Goal: Task Accomplishment & Management: Complete application form

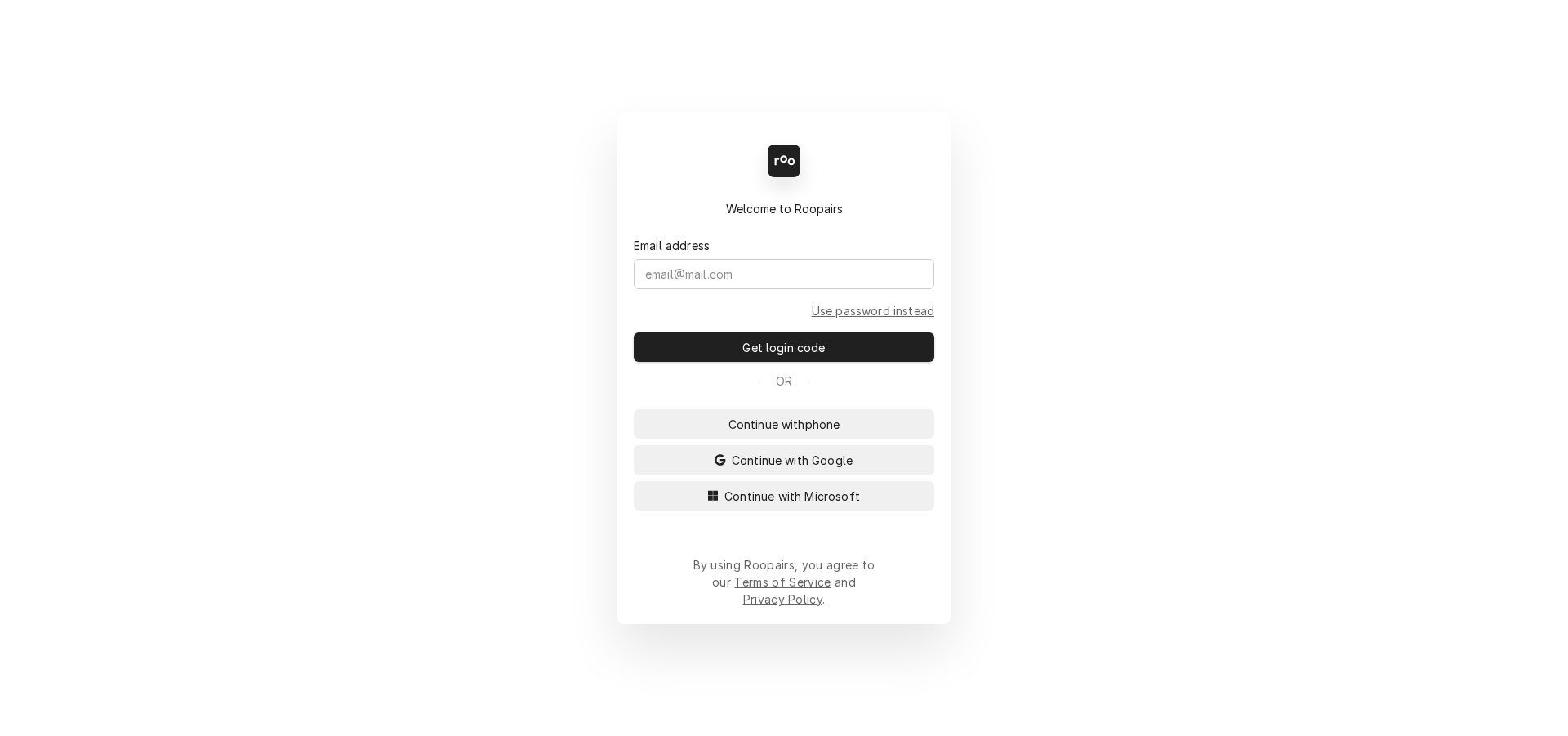
click at [792, 502] on span "Continue with Microsoft" at bounding box center [792, 496] width 142 height 17
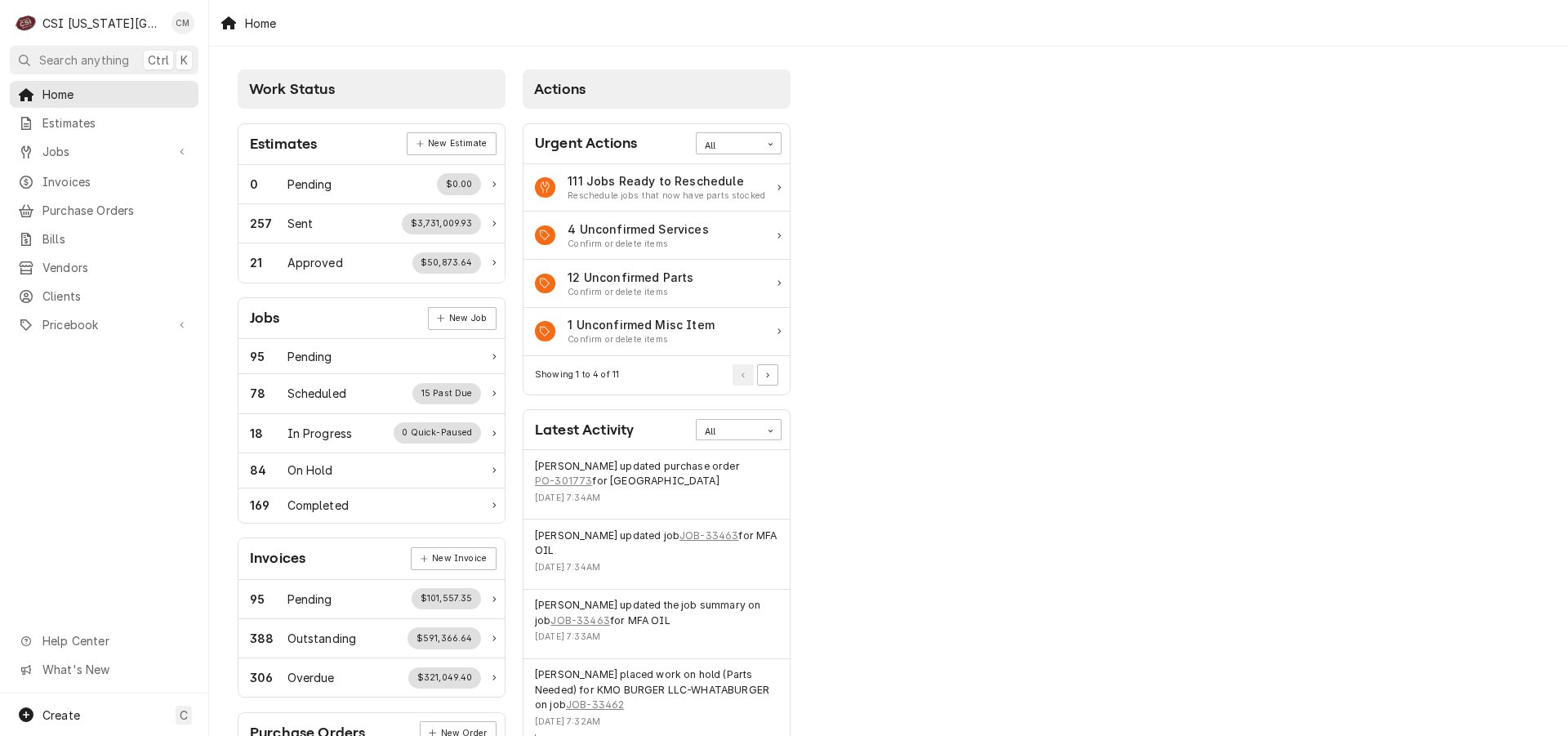
click at [93, 143] on span "Jobs" at bounding box center [104, 151] width 124 height 17
click at [95, 173] on span "Jobs" at bounding box center [116, 180] width 148 height 17
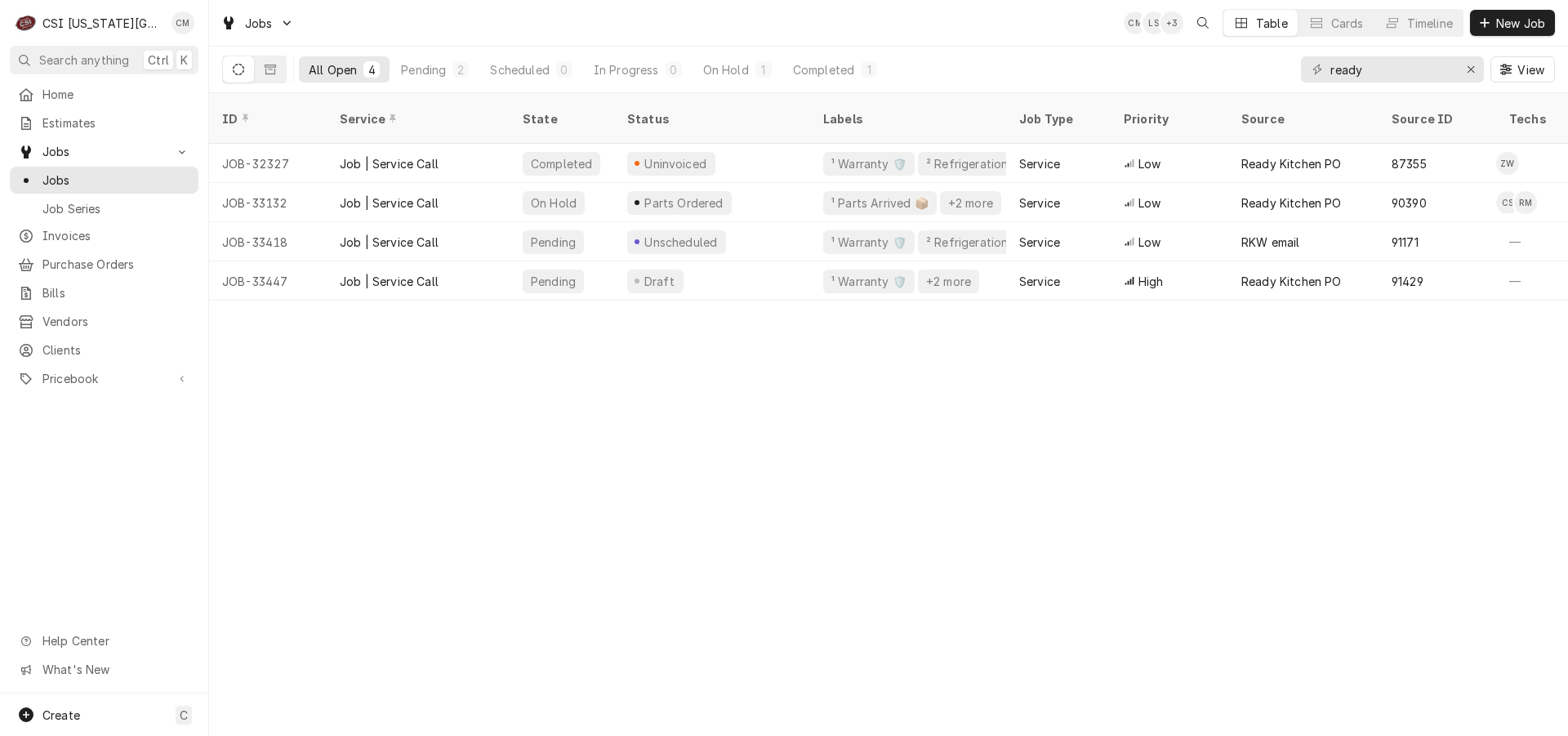
click at [100, 256] on span "Purchase Orders" at bounding box center [116, 263] width 148 height 17
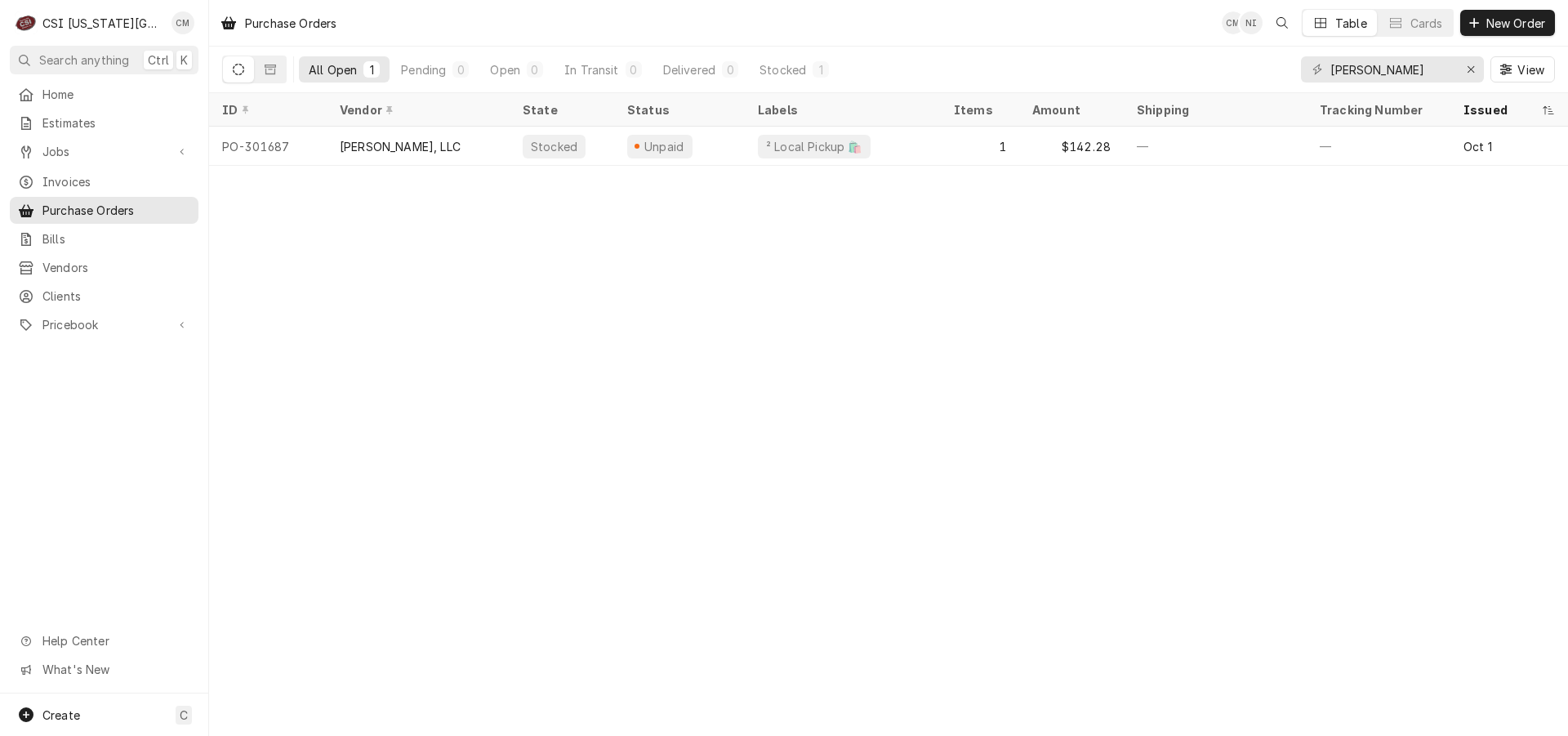
click at [106, 143] on span "Jobs" at bounding box center [104, 151] width 124 height 17
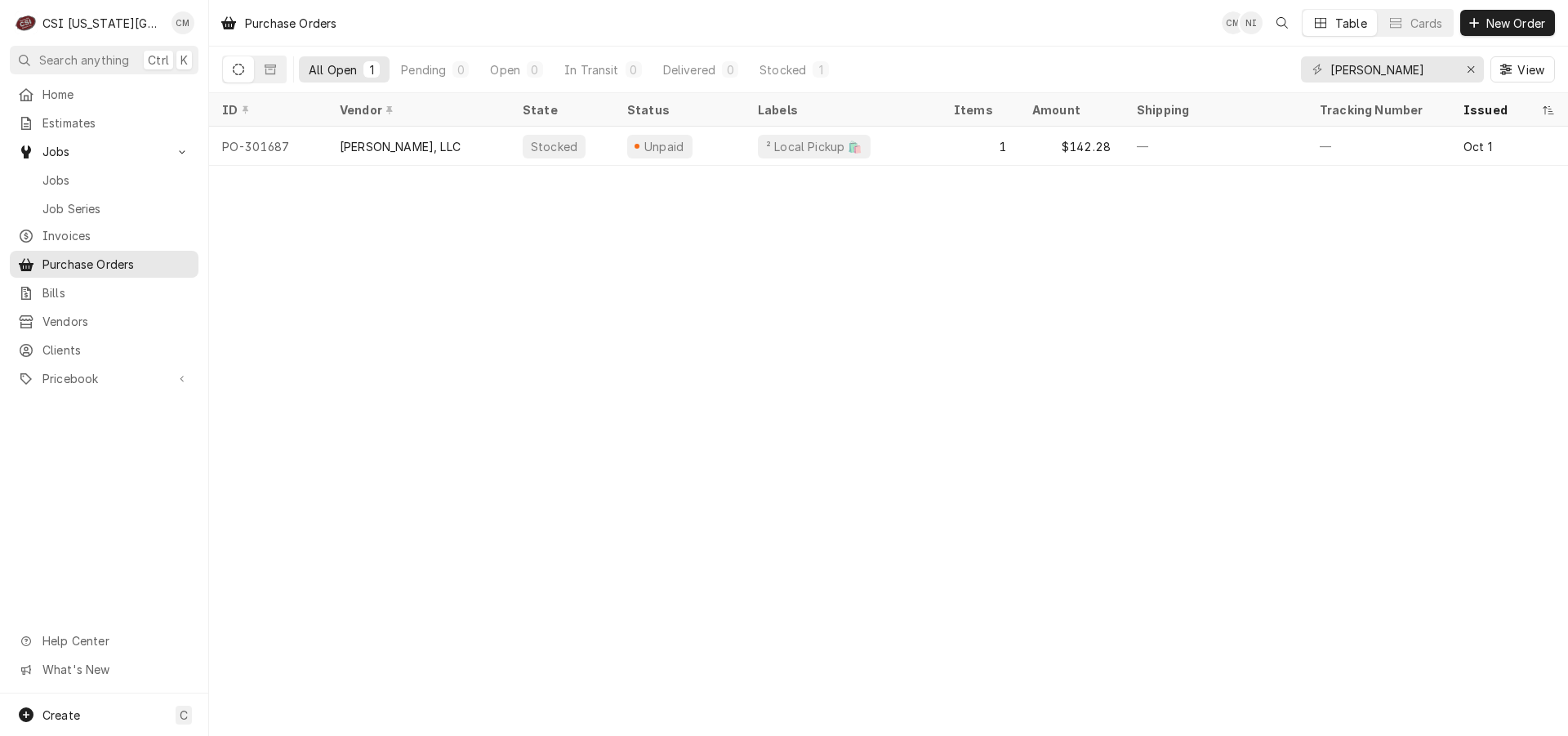
click at [101, 172] on span "Jobs" at bounding box center [116, 180] width 148 height 17
click at [106, 370] on span "Pricebook" at bounding box center [104, 378] width 124 height 17
click at [86, 427] on span "Parts & Materials" at bounding box center [116, 435] width 148 height 17
click at [1467, 66] on icon "Erase input" at bounding box center [1471, 70] width 9 height 12
type input "301750"
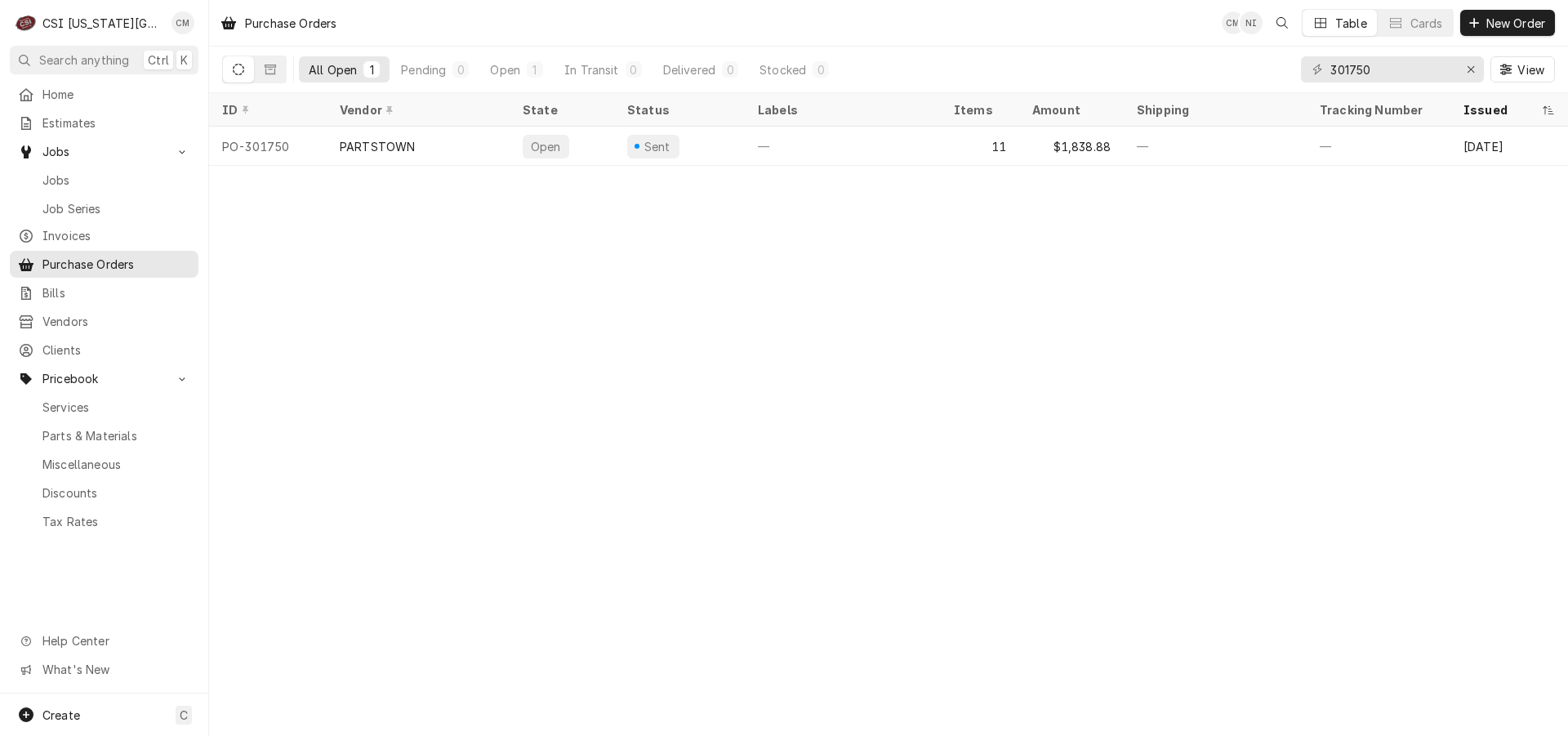
click at [782, 133] on div "—" at bounding box center [843, 146] width 196 height 39
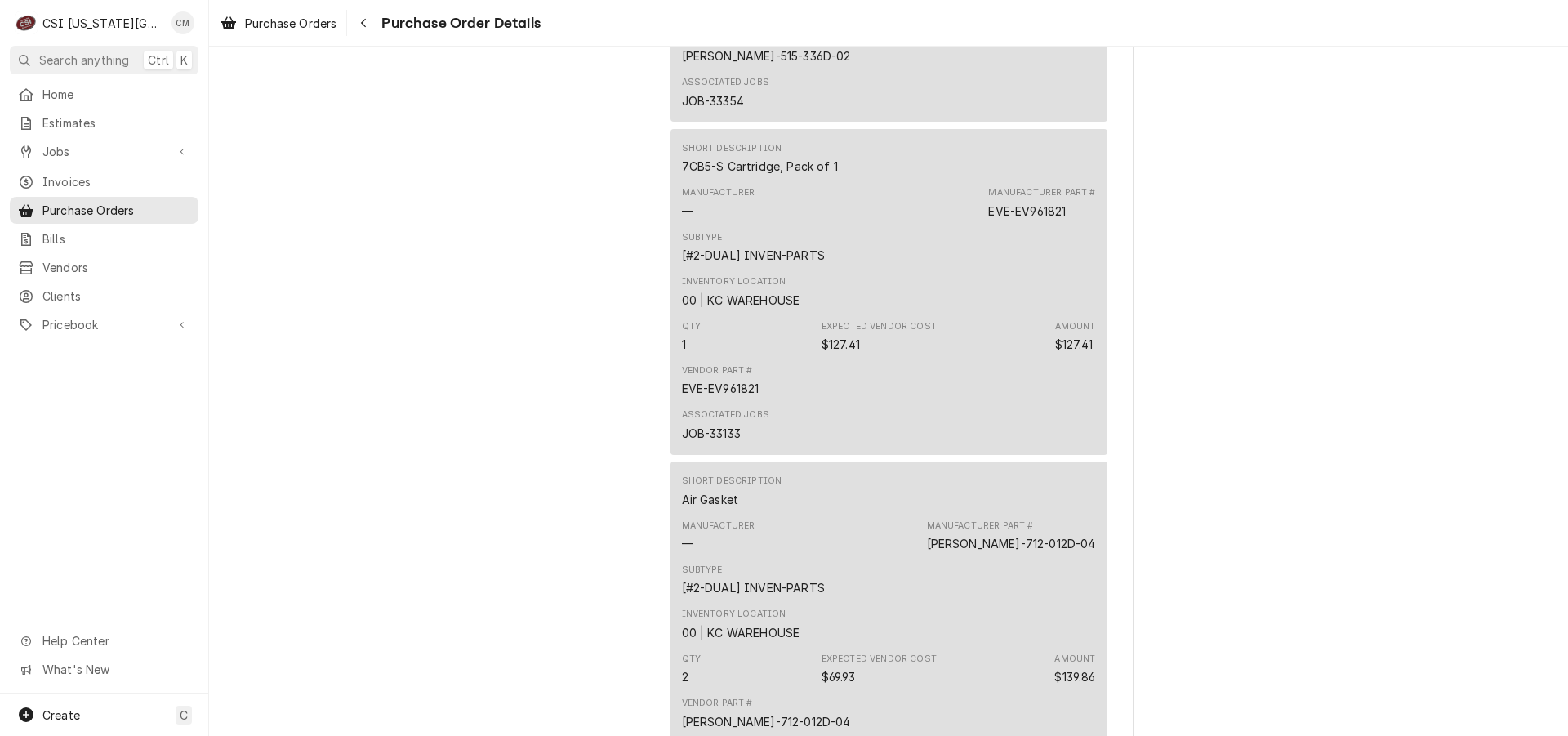
scroll to position [3892, 0]
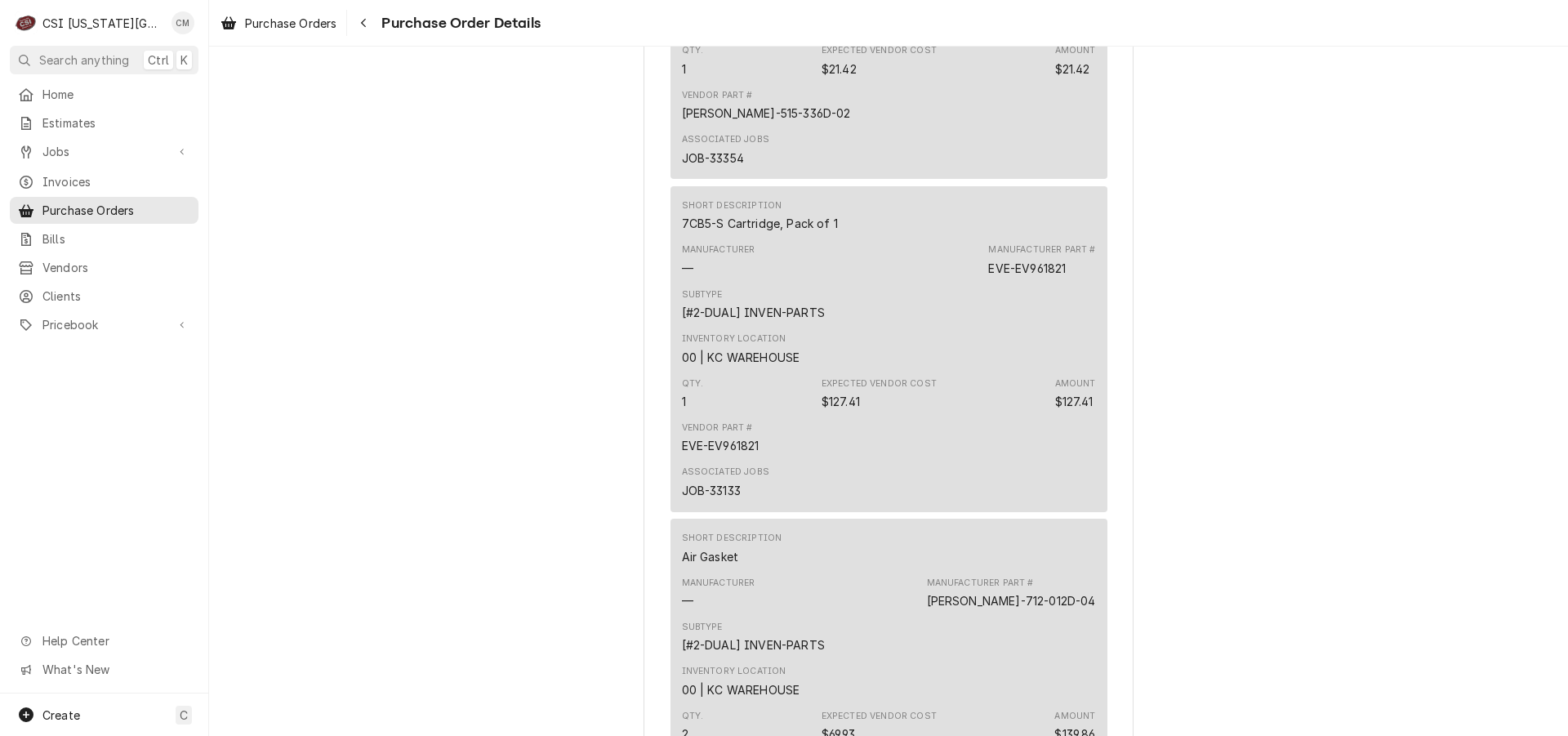
click at [104, 205] on span "Purchase Orders" at bounding box center [116, 210] width 148 height 17
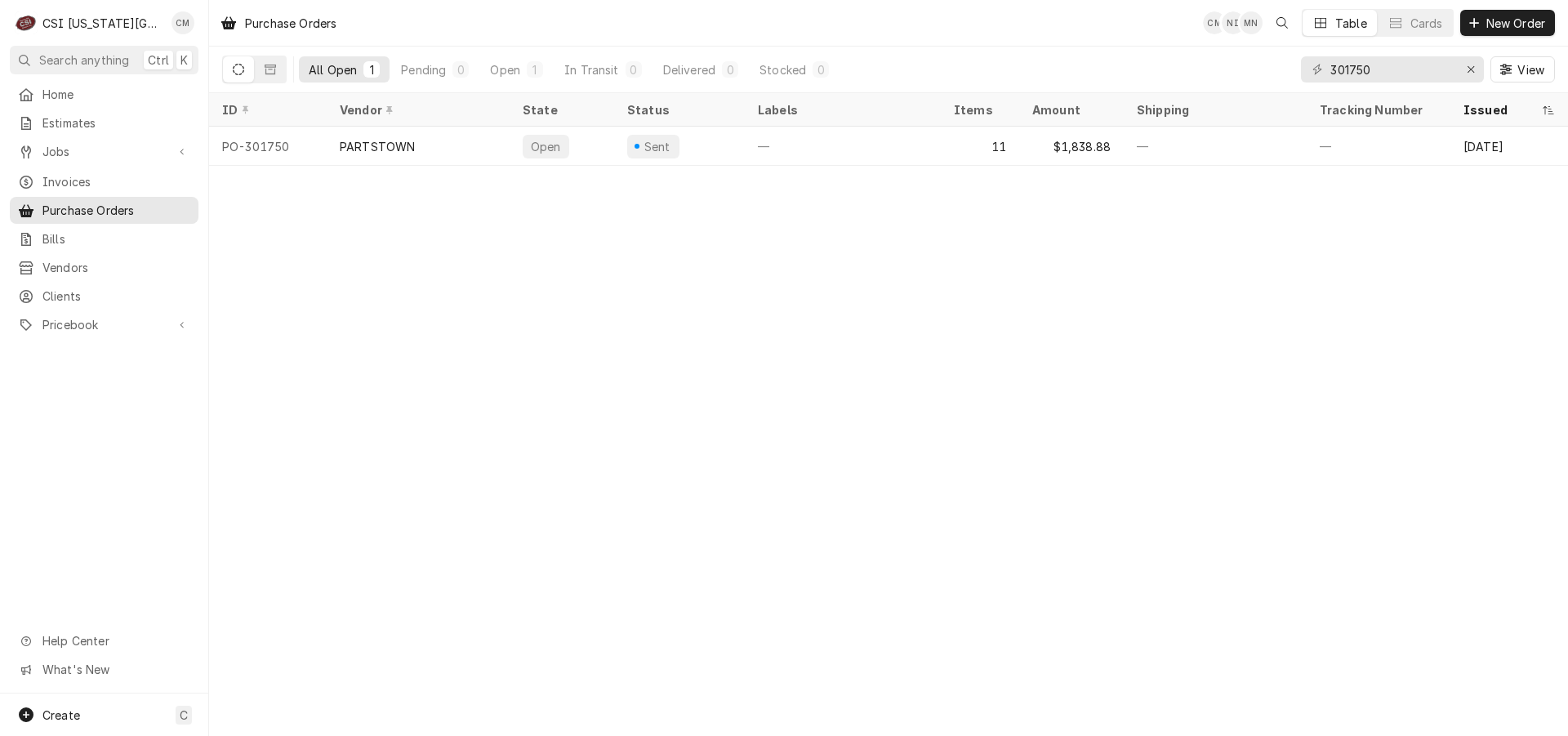
click at [1486, 20] on span "New Order" at bounding box center [1515, 23] width 66 height 17
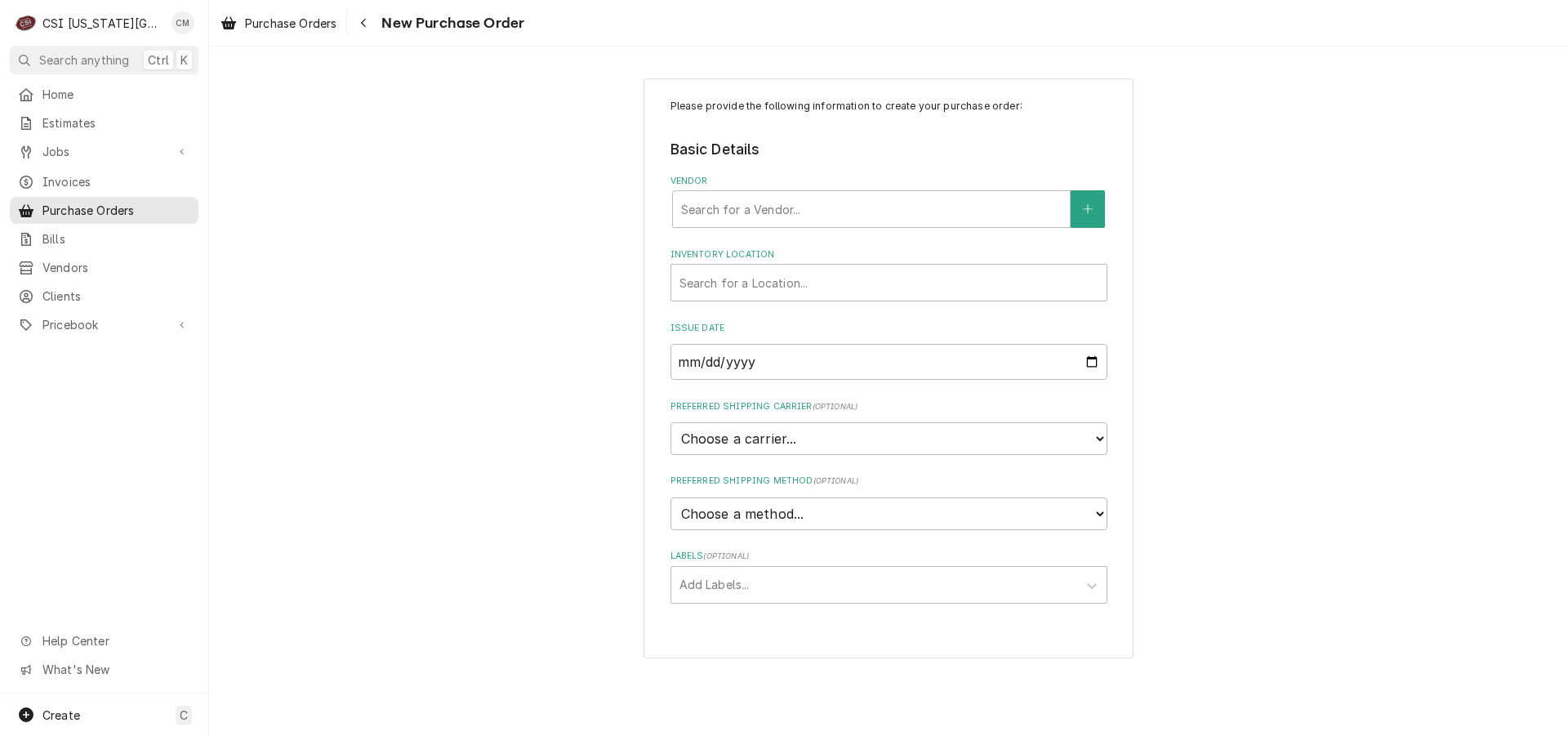
click at [934, 199] on div "Vendor" at bounding box center [871, 209] width 381 height 29
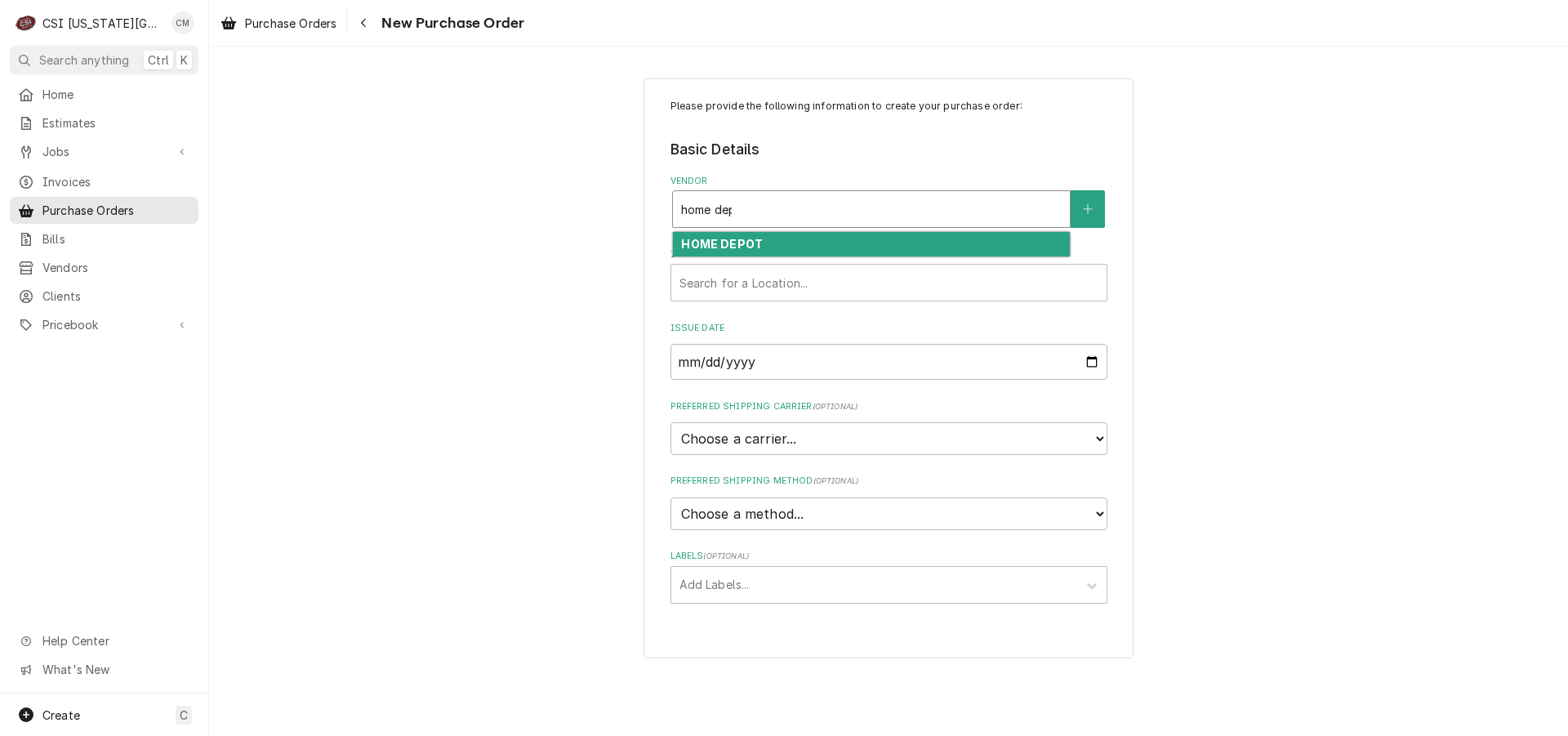
type input "home depo"
click at [937, 249] on div "HOME DEPOT" at bounding box center [871, 244] width 396 height 26
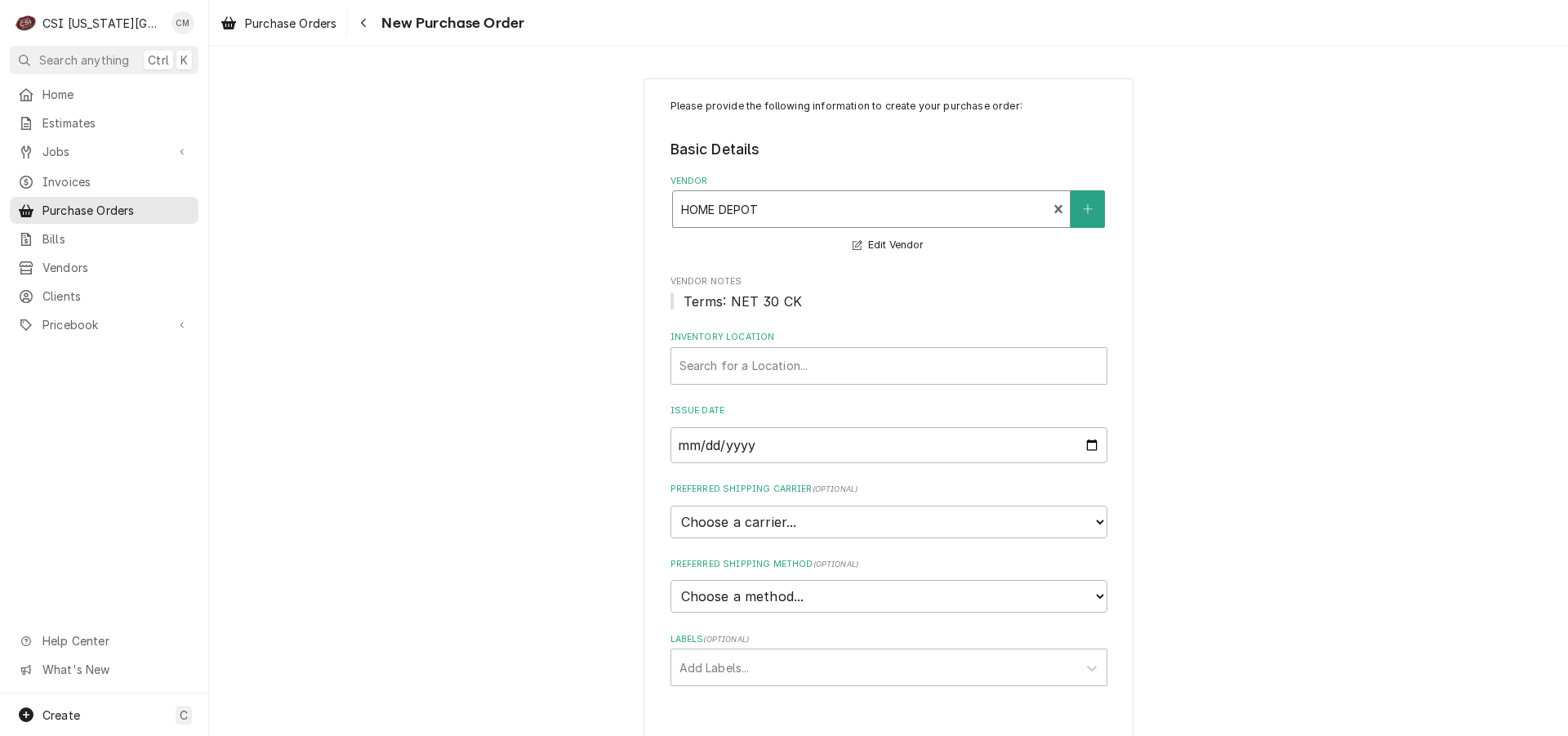
click at [932, 372] on div "Inventory Location" at bounding box center [888, 366] width 419 height 29
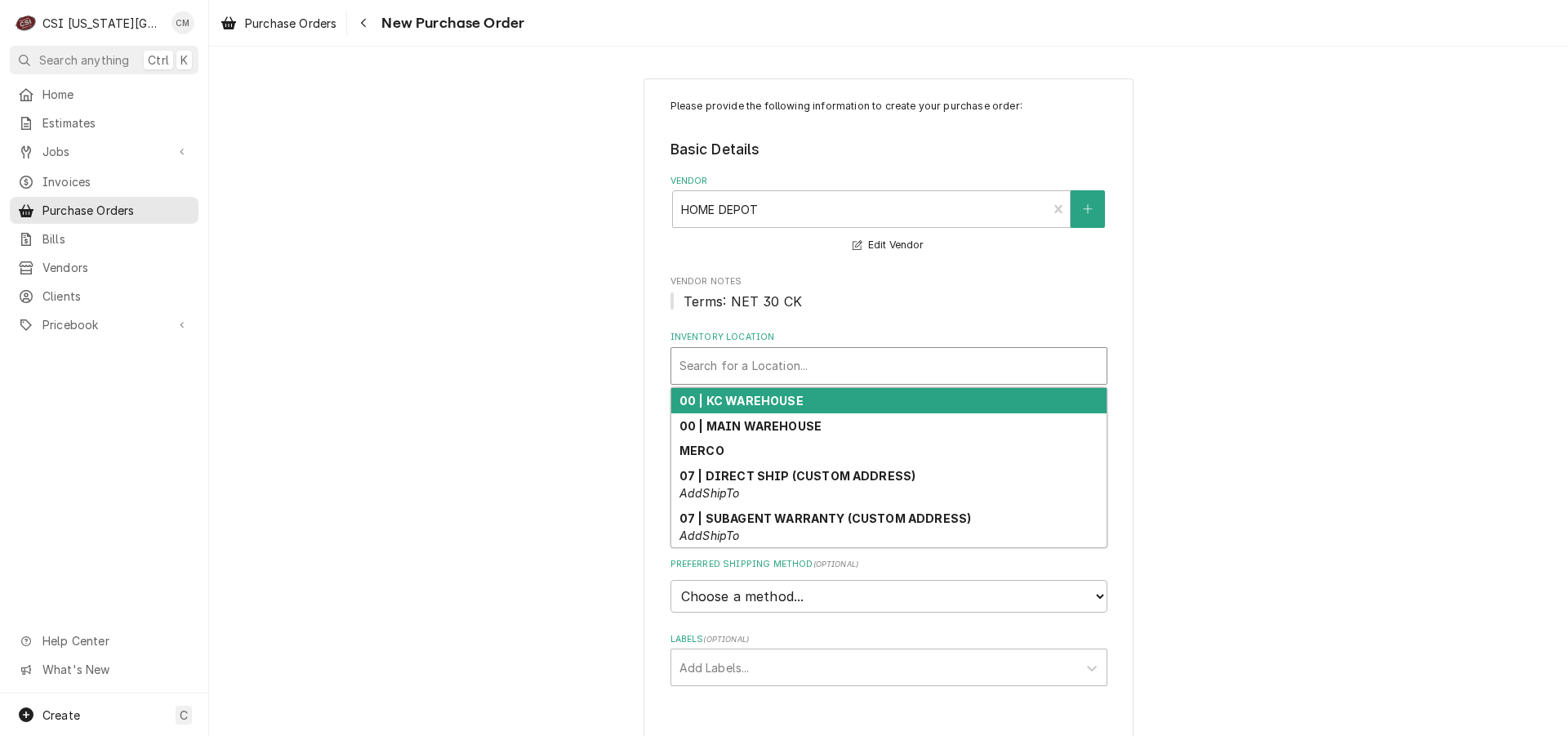
click at [915, 401] on div "00 | KC WAREHOUSE" at bounding box center [889, 400] width 436 height 26
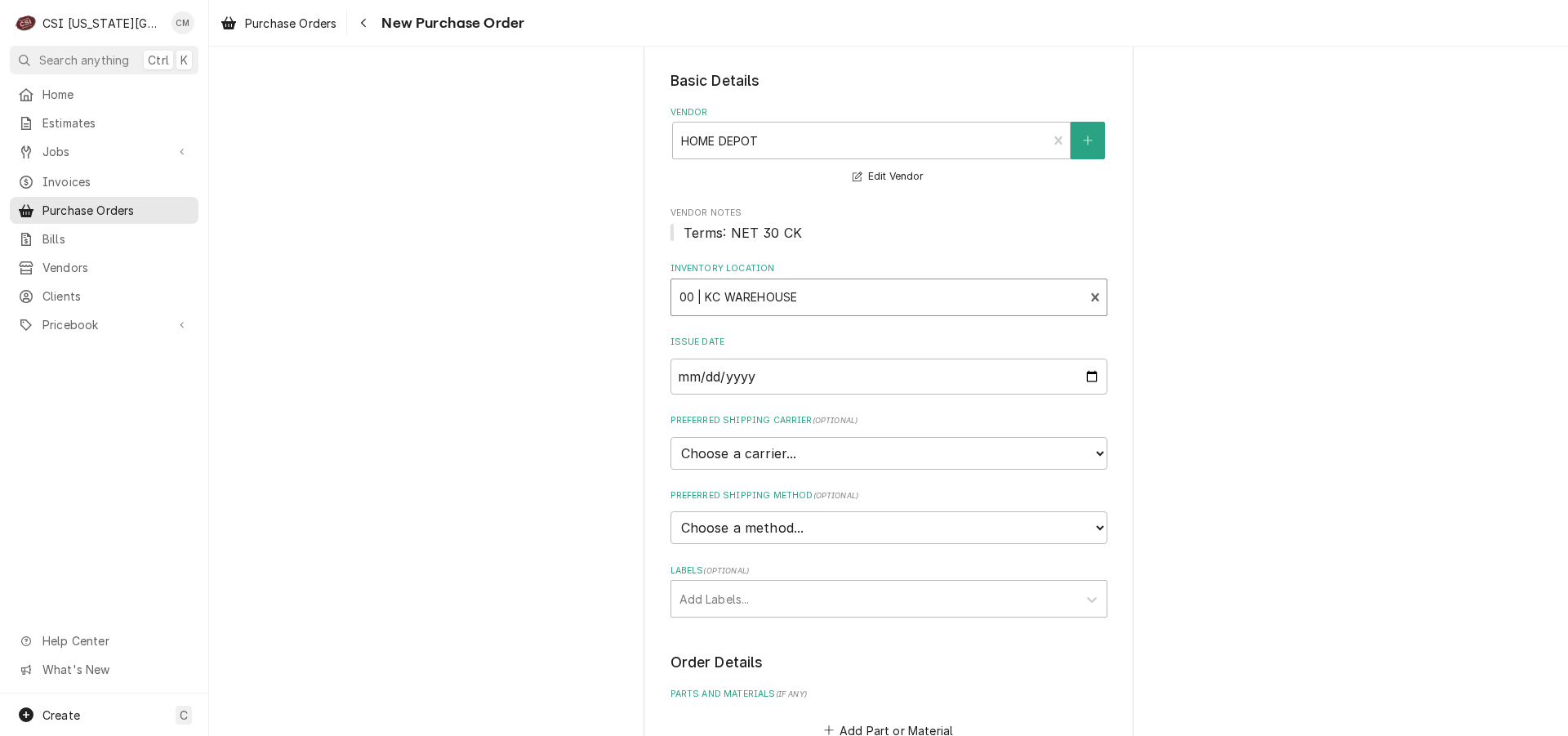
scroll to position [163, 0]
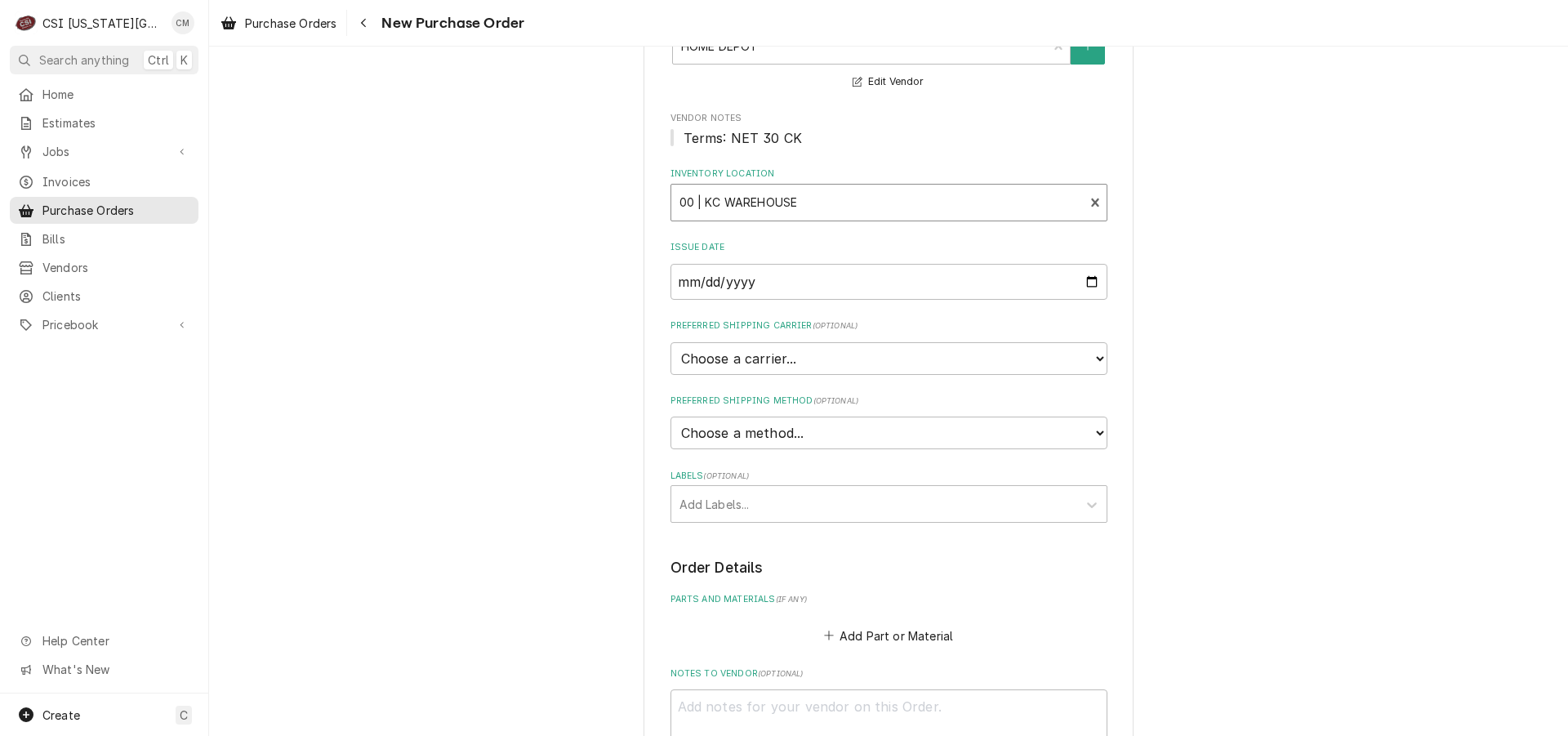
click at [851, 501] on div "Labels" at bounding box center [873, 503] width 390 height 29
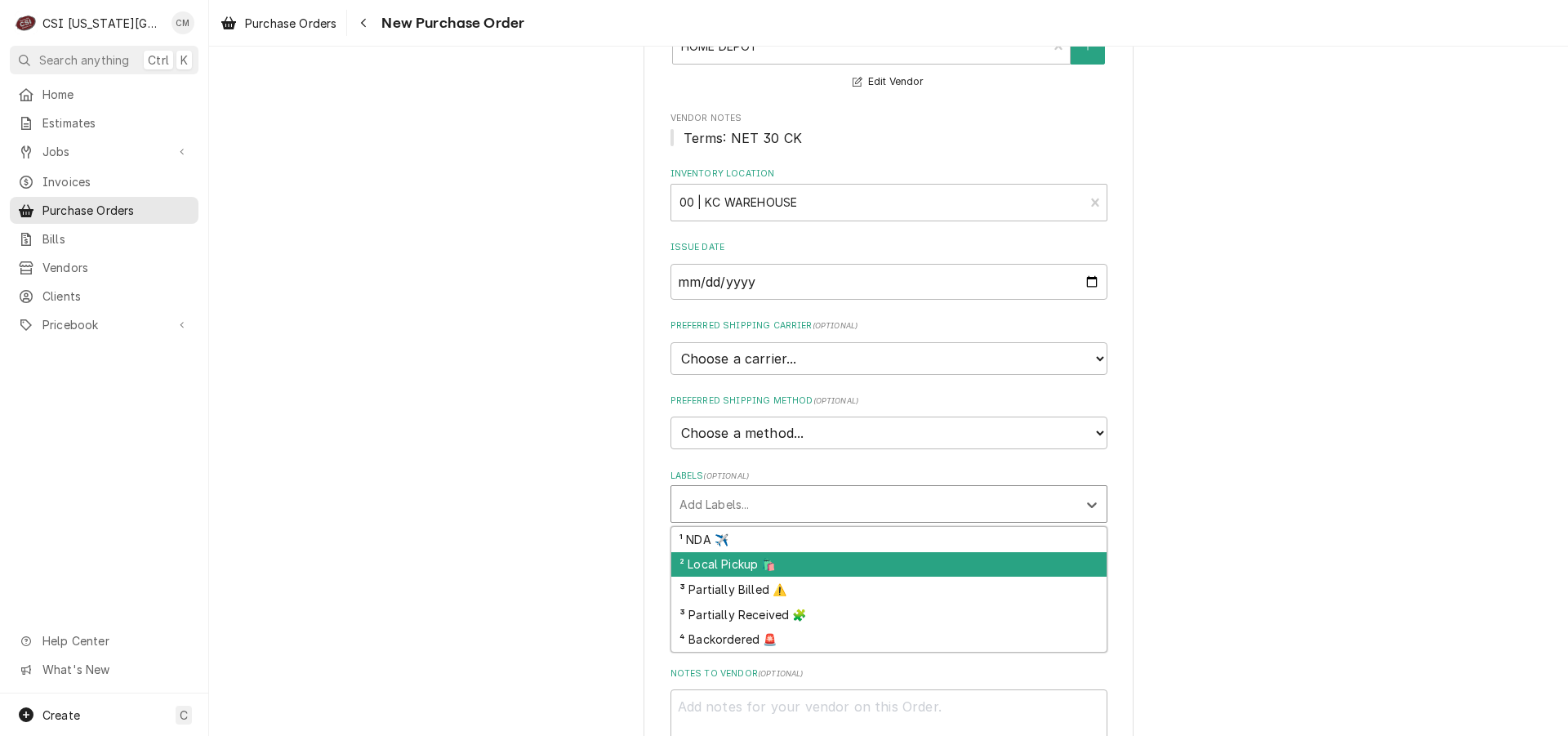
click at [842, 563] on div "² Local Pickup 🛍️" at bounding box center [889, 565] width 436 height 26
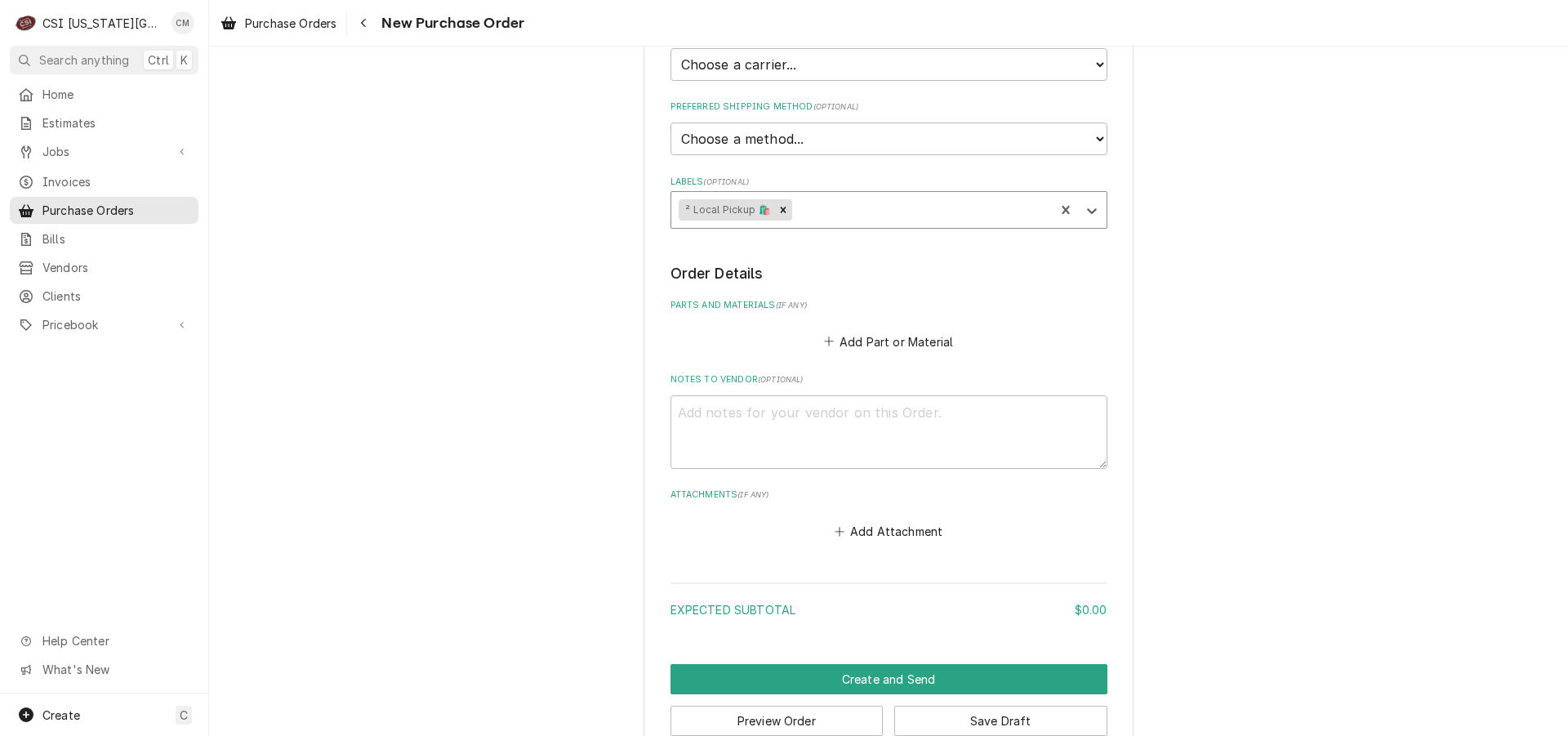
scroll to position [493, 0]
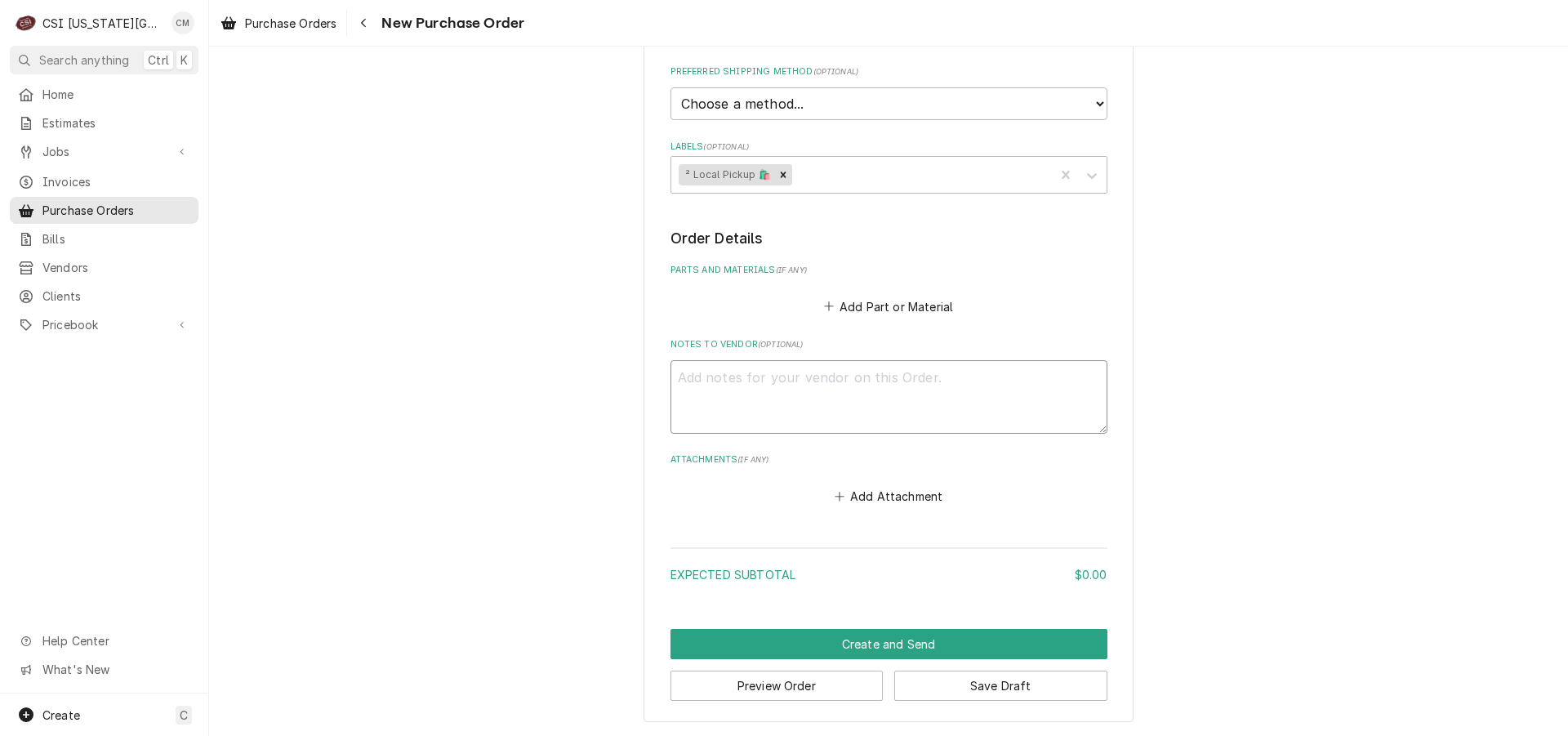
click at [808, 381] on textarea "Notes to Vendor ( optional )" at bounding box center [888, 396] width 437 height 74
paste textarea "dispatch 33327"
type textarea "x"
type textarea "dispatch 33327"
type textarea "x"
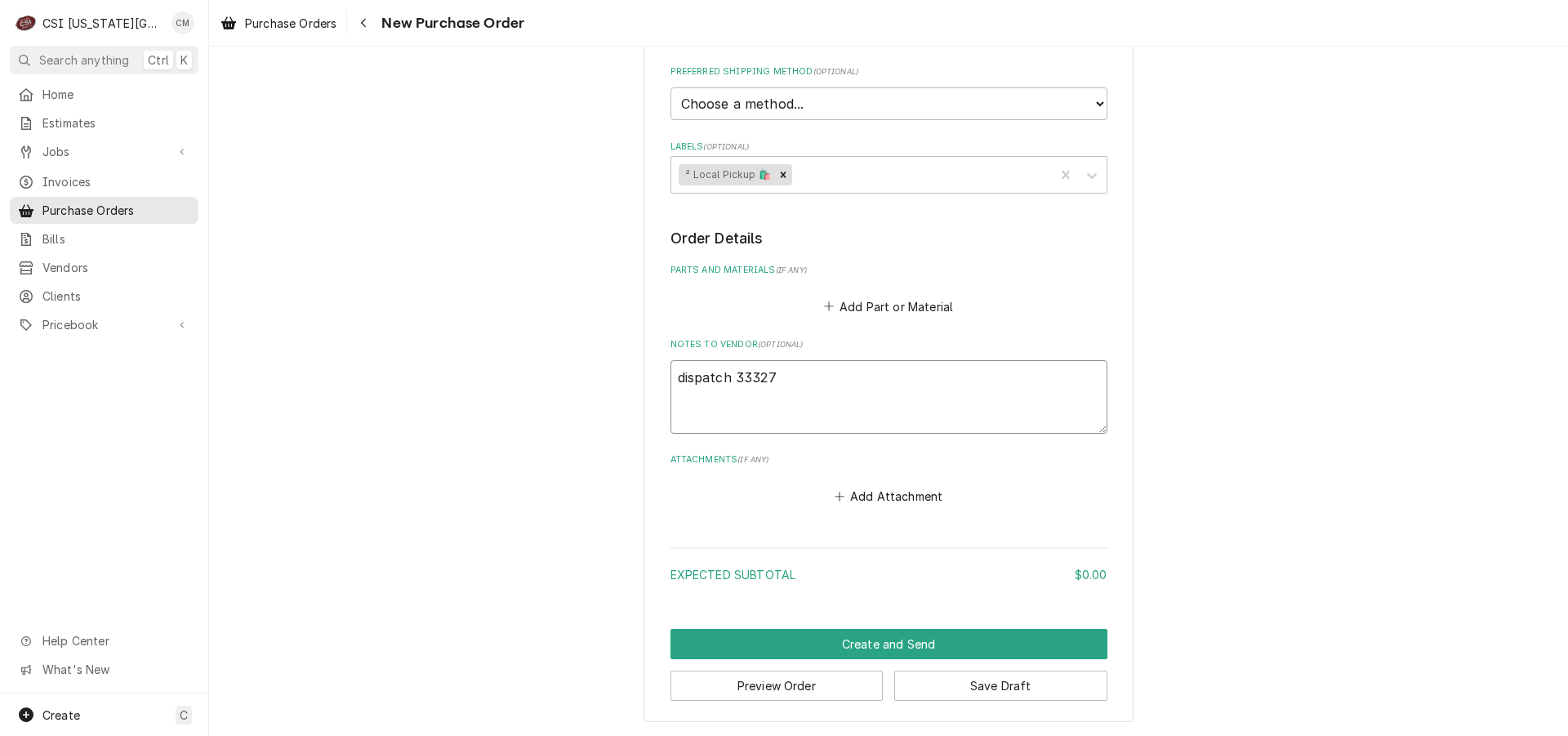
type textarea "dispatch 33327"
type textarea "x"
type textarea "dispatch 33327 S"
type textarea "x"
type textarea "dispatch 33327 ST"
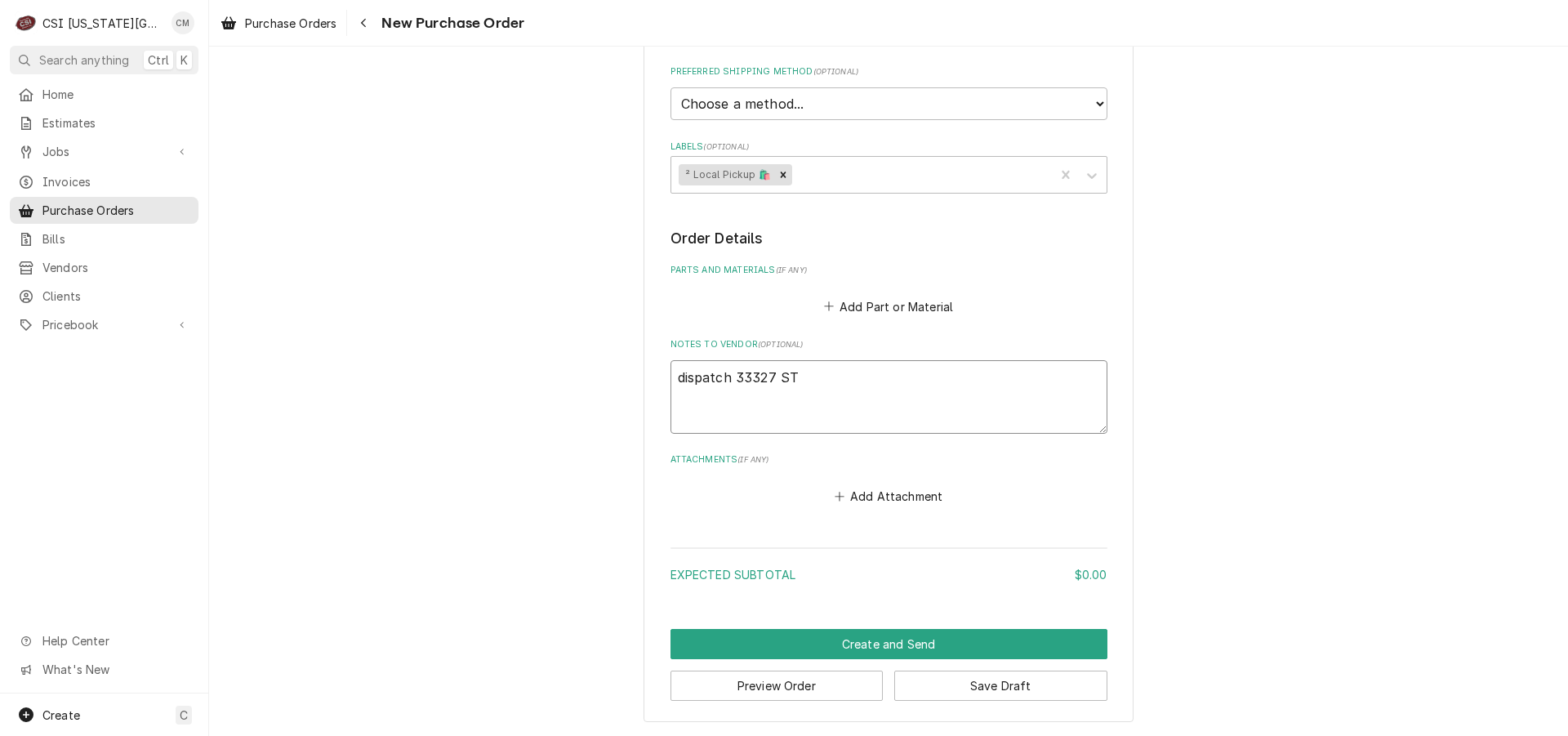
type textarea "x"
type textarea "dispatch 33327 STa"
type textarea "x"
type textarea "dispatch 33327 STah"
type textarea "x"
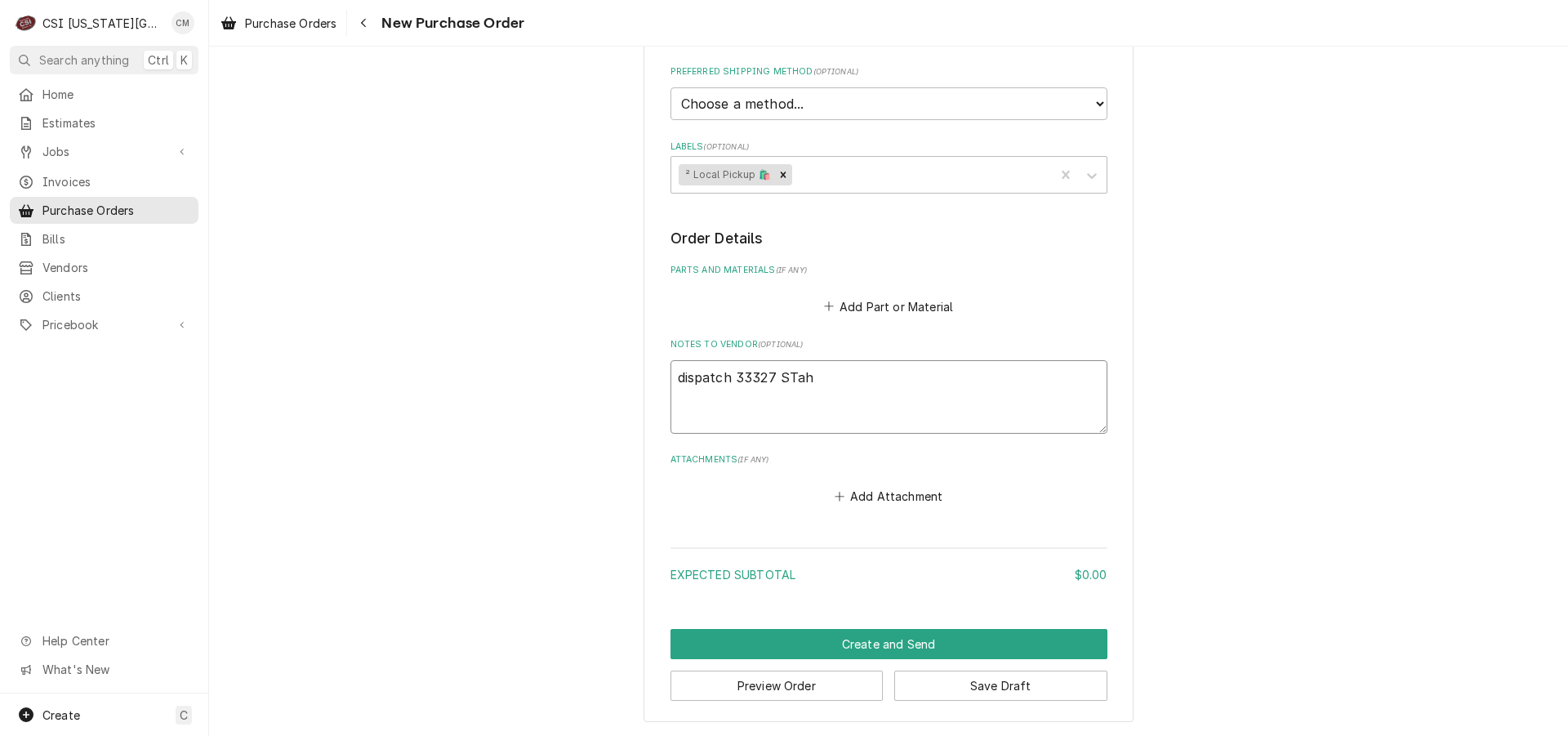
type textarea "dispatch 33327 [PERSON_NAME]"
click at [790, 374] on textarea "dispatch 33327 [PERSON_NAME]" at bounding box center [888, 396] width 437 height 74
type textarea "x"
type textarea "dispatch 33327 Sahl"
type textarea "x"
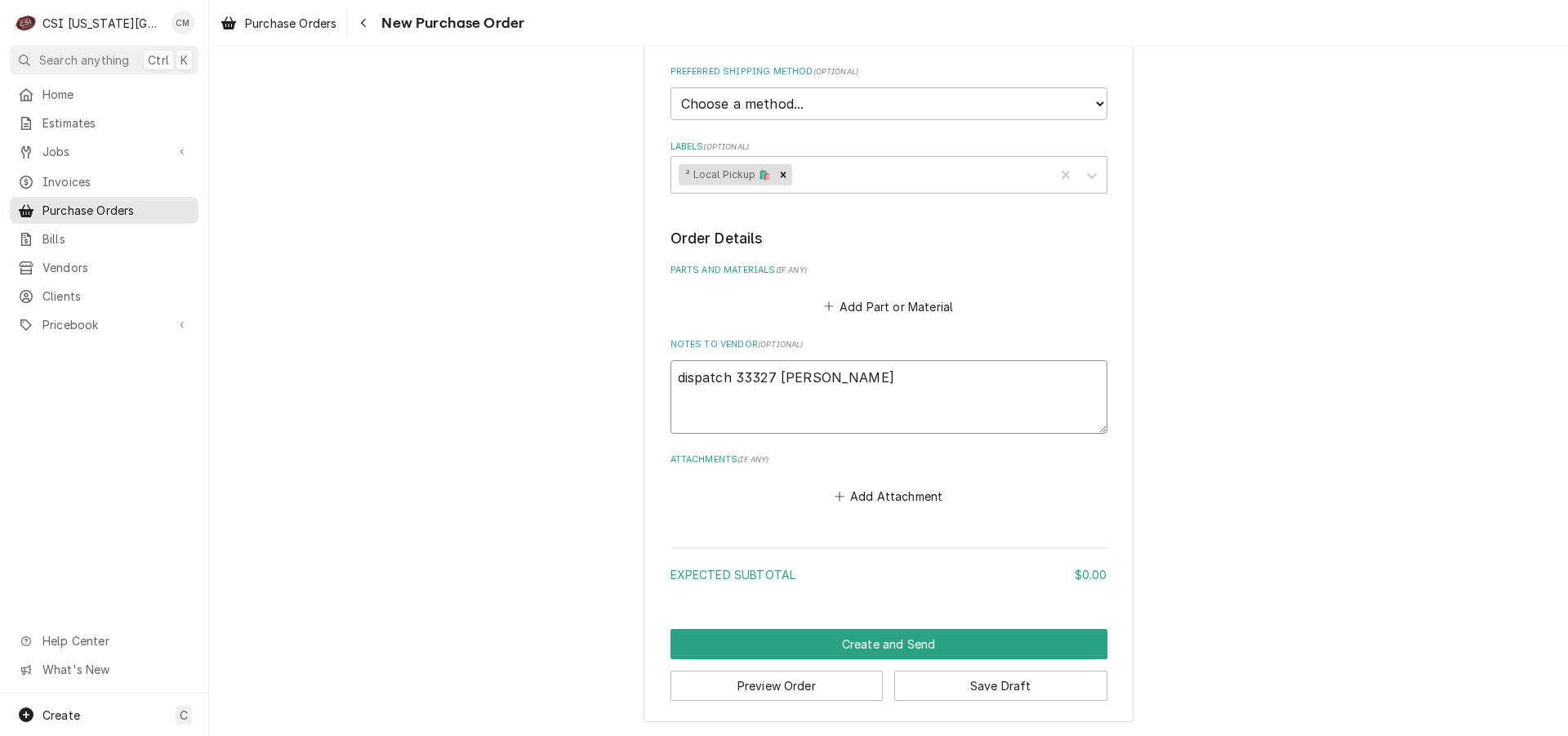
click at [824, 372] on textarea "dispatch 33327 [PERSON_NAME]" at bounding box center [888, 396] width 437 height 74
click at [1082, 378] on textarea "dispatch 33327 [PERSON_NAME]" at bounding box center [888, 396] width 437 height 74
click at [1040, 384] on textarea "dispatch 33327 [PERSON_NAME]" at bounding box center [888, 396] width 437 height 74
click at [1039, 382] on textarea "dispatch 33327 [PERSON_NAME]" at bounding box center [888, 396] width 437 height 74
click at [1039, 383] on textarea "dispatch 33327 [PERSON_NAME]" at bounding box center [888, 396] width 437 height 74
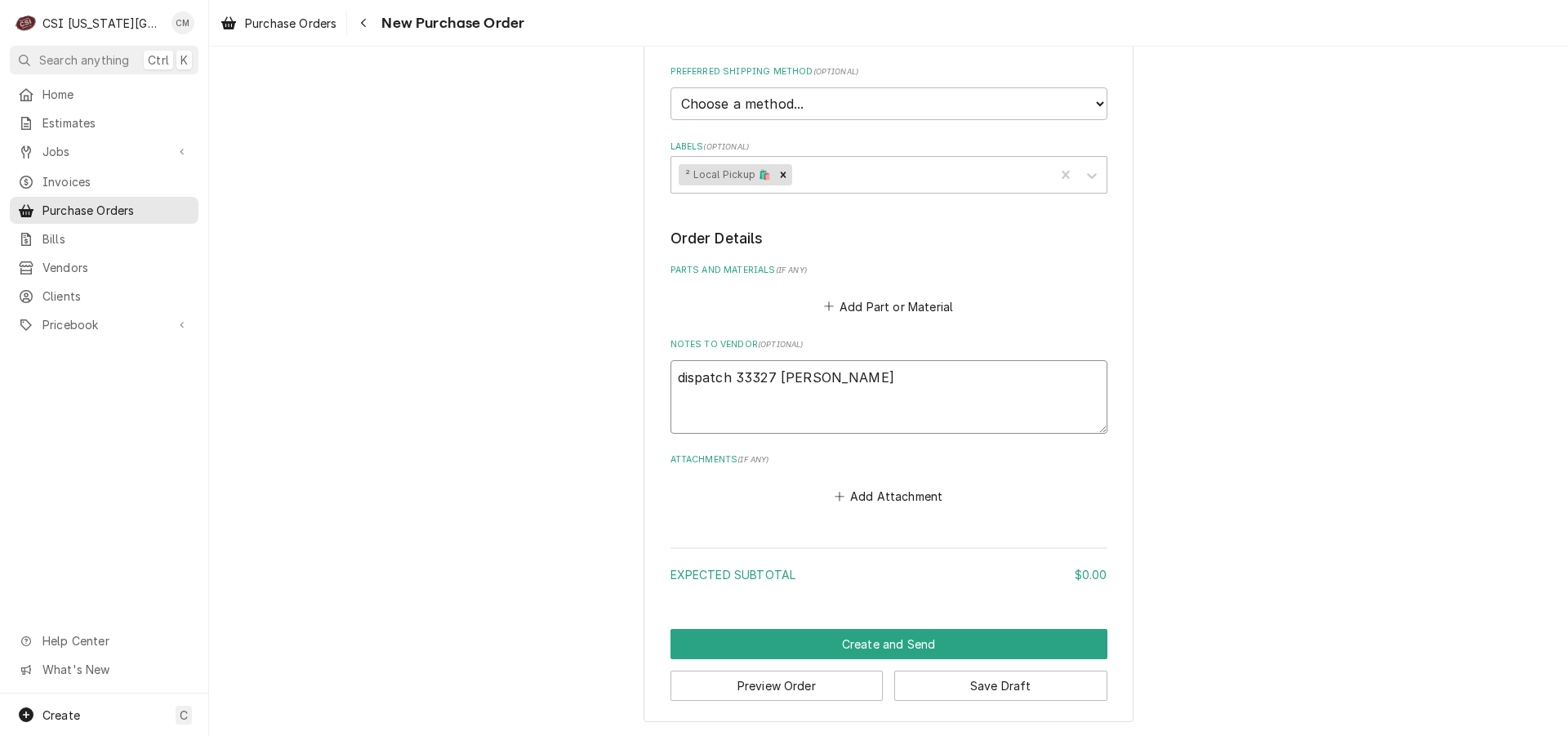
click at [1019, 376] on textarea "dispatch 33327 [PERSON_NAME]" at bounding box center [888, 396] width 437 height 74
type textarea "dispatch 33327 [PERSON_NAME]"
click at [1186, 489] on div "Please provide the following information to create your purchase order: Basic D…" at bounding box center [888, 153] width 1359 height 1165
click at [906, 368] on textarea "dispatch 33327 [PERSON_NAME]" at bounding box center [888, 396] width 437 height 74
click at [940, 684] on button "Save Draft" at bounding box center [1000, 685] width 213 height 30
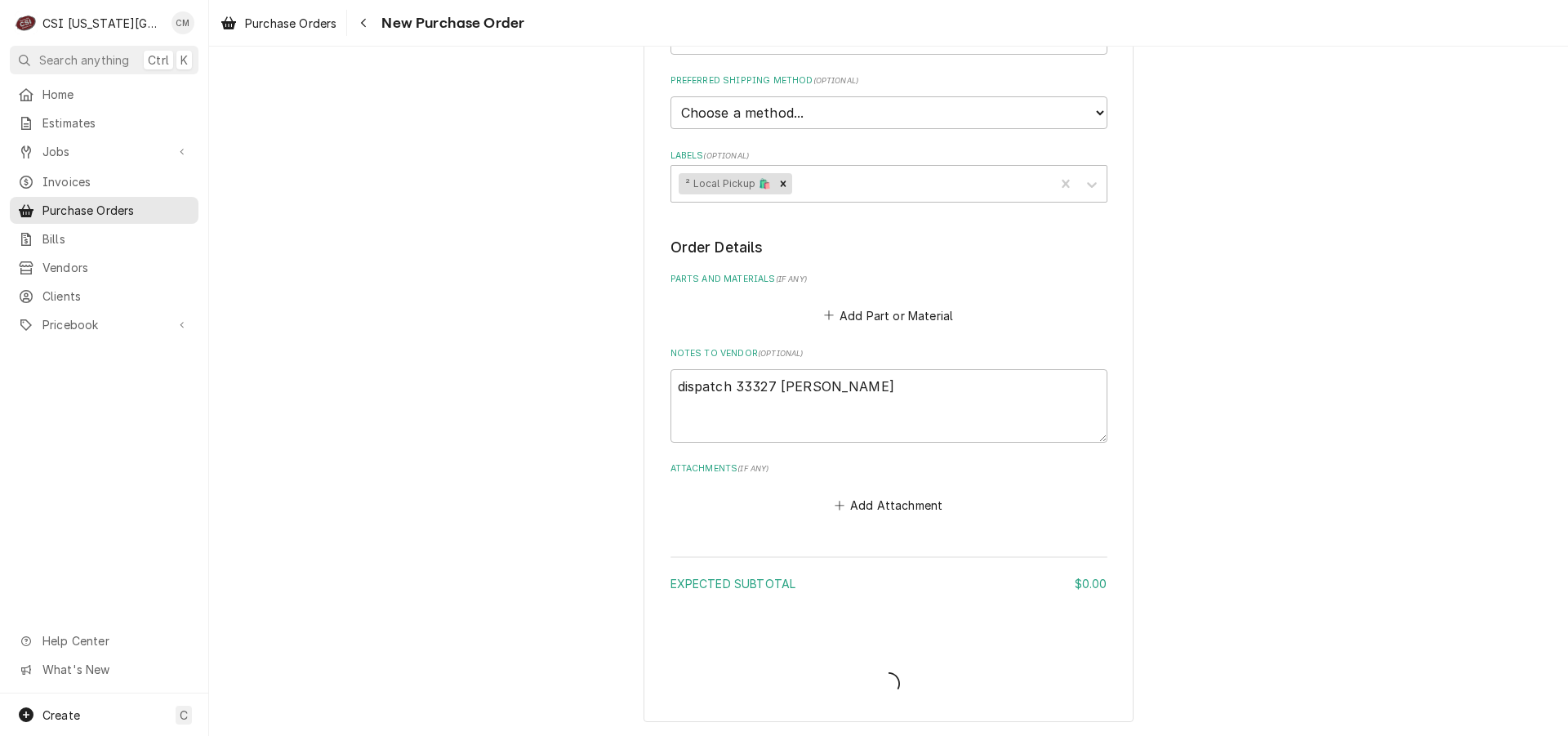
scroll to position [484, 0]
type textarea "x"
